Goal: Task Accomplishment & Management: Use online tool/utility

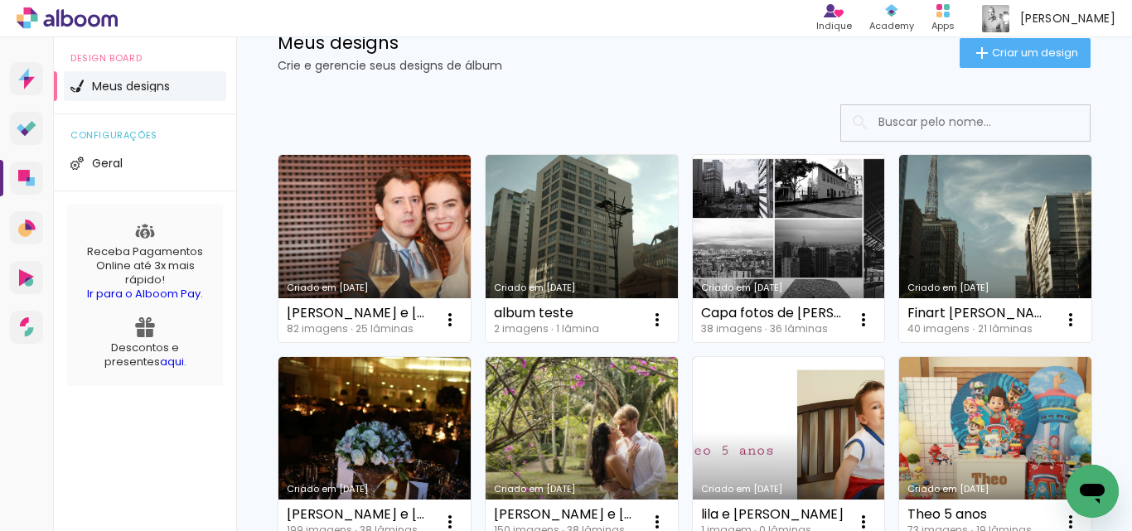
scroll to position [83, 0]
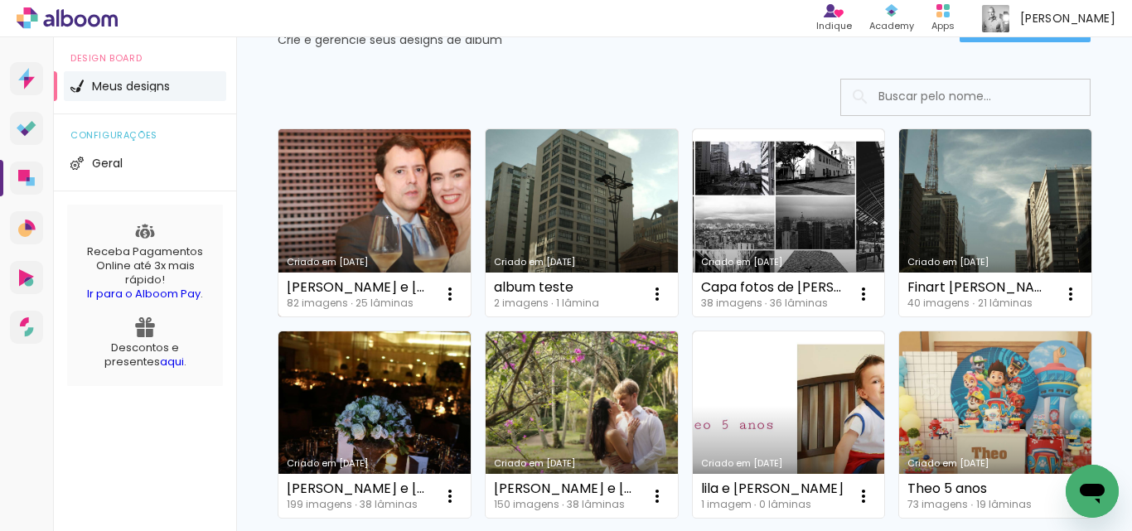
click at [385, 216] on link "Criado em [DATE]" at bounding box center [374, 222] width 192 height 187
